Goal: Task Accomplishment & Management: Complete application form

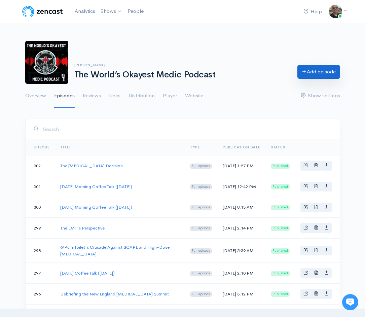
click at [312, 75] on link "Add episode" at bounding box center [319, 72] width 43 height 14
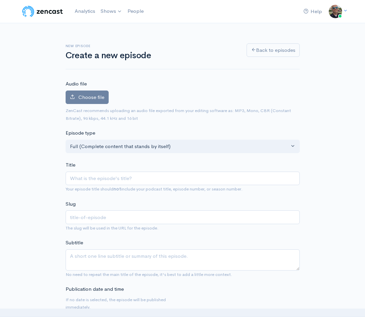
click at [94, 272] on small "No need to repeat the main title of the episode, it's best to add a little more…" at bounding box center [149, 275] width 167 height 6
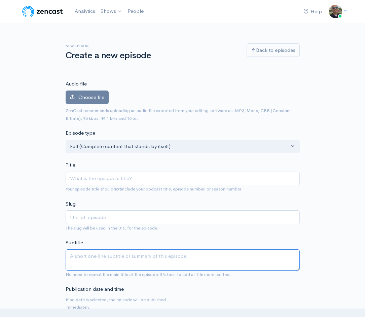
click at [91, 260] on textarea "Subtitle" at bounding box center [183, 260] width 234 height 21
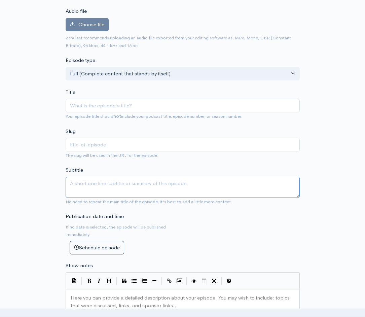
scroll to position [73, 0]
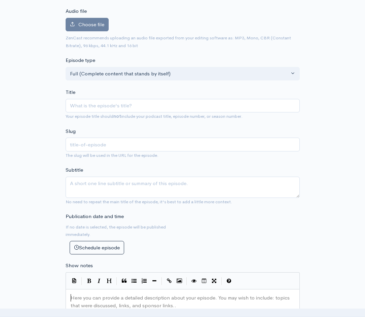
click at [85, 298] on pre "​" at bounding box center [182, 298] width 227 height 8
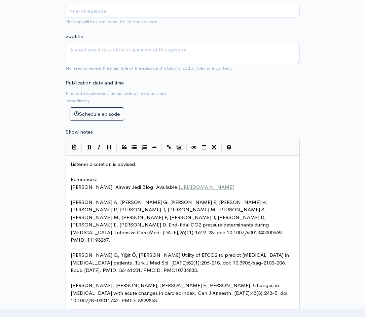
scroll to position [148, 0]
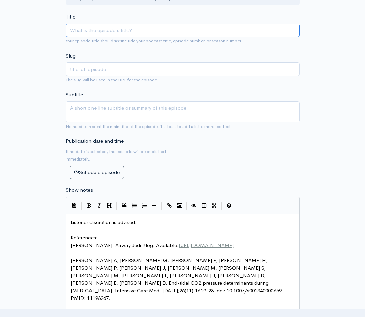
click at [126, 30] on input "Title" at bounding box center [183, 31] width 234 height 14
type input "S"
type input "s"
type input "Sat"
type input "sat"
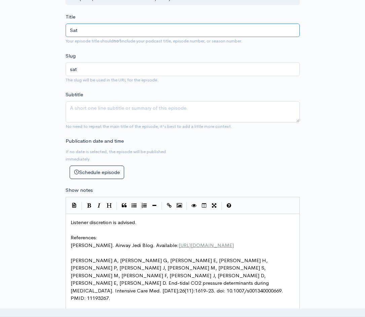
type input "Satu"
type input "satu"
type input "Satur"
type input "satur"
type input "Saturda"
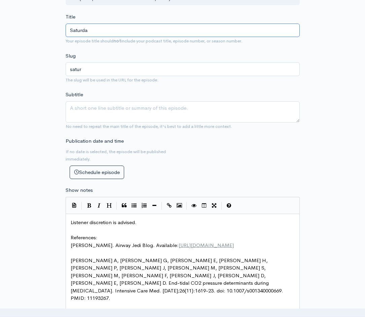
type input "saturda"
type input "[DATE]"
click at [158, 31] on input "[DATE] Morning Coffee Talk ([DATE])" at bounding box center [183, 31] width 234 height 14
click at [151, 29] on input "[DATE] Morning Coffee Talk ([DATE])" at bounding box center [183, 31] width 234 height 14
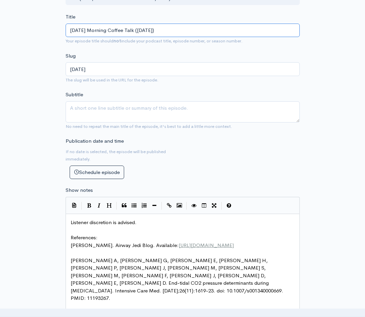
type input "[DATE] Morning Coffee Talk (10//25)"
type input "[DATE]-morning-coffee-talk-1025"
type input "[DATE] Morning Coffee Talk ([DATE])"
type input "[DATE]-morning-coffee-talk-10125"
type input "[DATE] Morning Coffee Talk ([DATE])"
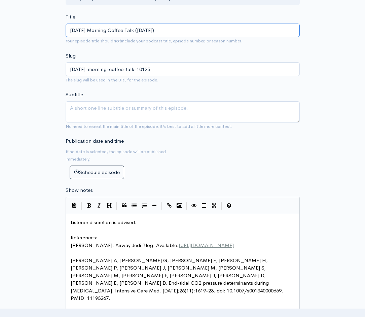
type input "[DATE]-morning-coffee-talk-101125"
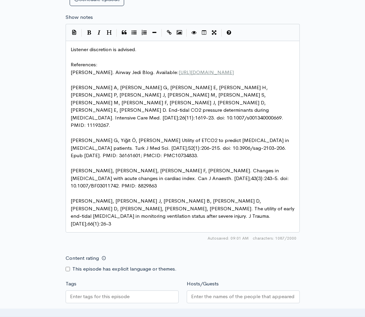
scroll to position [326, 0]
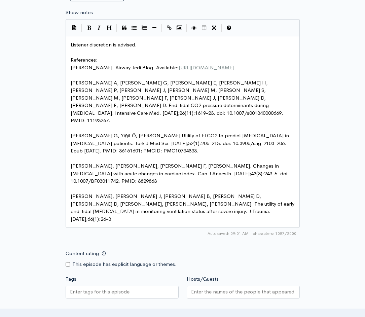
type input "[DATE] Morning Coffee Talk ([DATE])"
click at [68, 262] on input "Content rating" at bounding box center [68, 264] width 4 height 4
checkbox input "true"
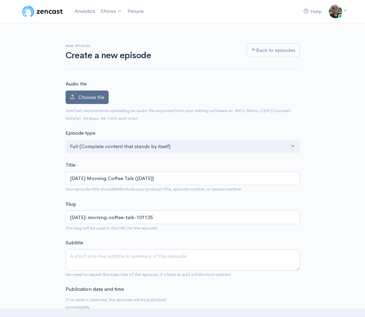
scroll to position [0, 0]
click at [77, 92] on label "Choose file" at bounding box center [87, 98] width 43 height 14
click at [0, 0] on input "Choose file" at bounding box center [0, 0] width 0 height 0
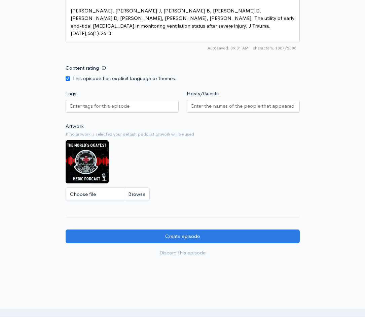
scroll to position [549, 0]
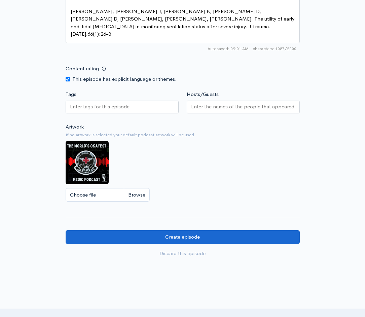
click at [168, 230] on input "Create episode" at bounding box center [183, 237] width 234 height 14
